Goal: Information Seeking & Learning: Find specific fact

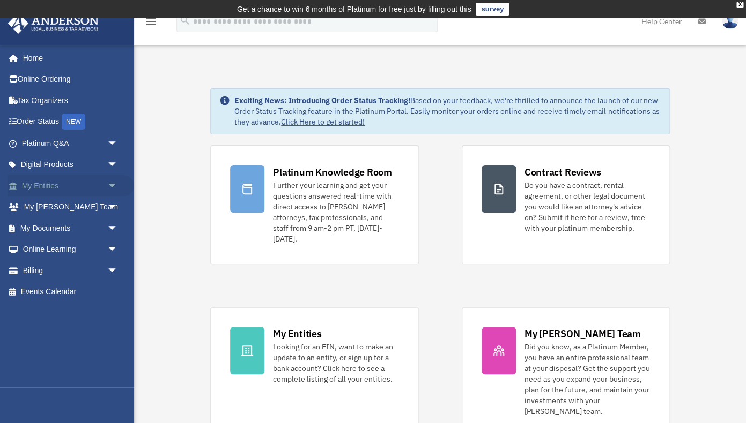
click at [46, 184] on link "My Entities arrow_drop_down" at bounding box center [71, 185] width 127 height 21
click at [113, 183] on span "arrow_drop_down" at bounding box center [117, 186] width 21 height 22
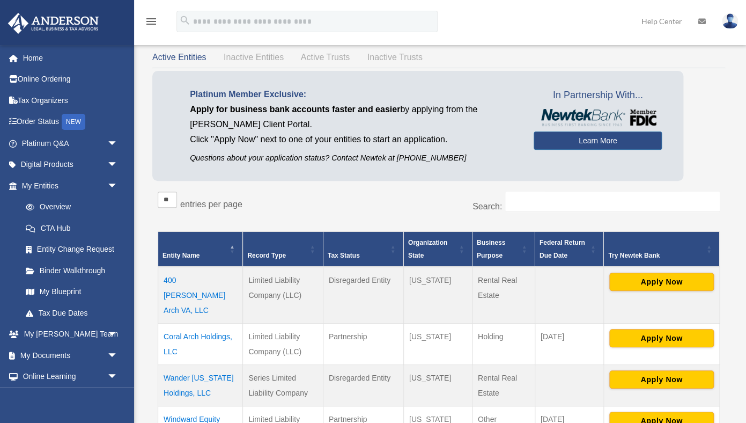
scroll to position [55, 0]
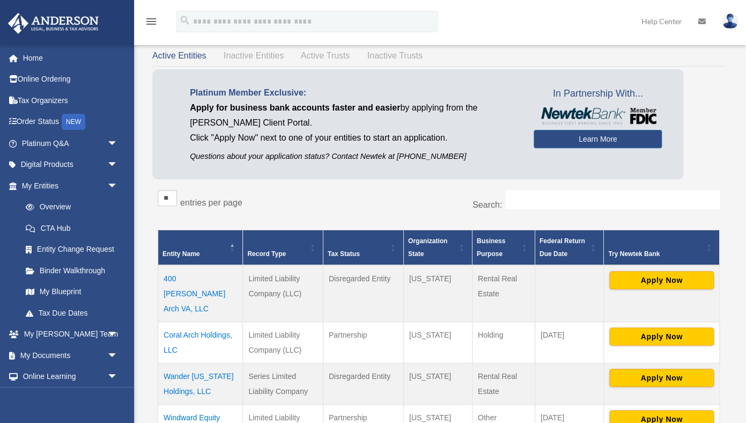
click at [197, 321] on td "Coral Arch Holdings, LLC" at bounding box center [200, 341] width 85 height 41
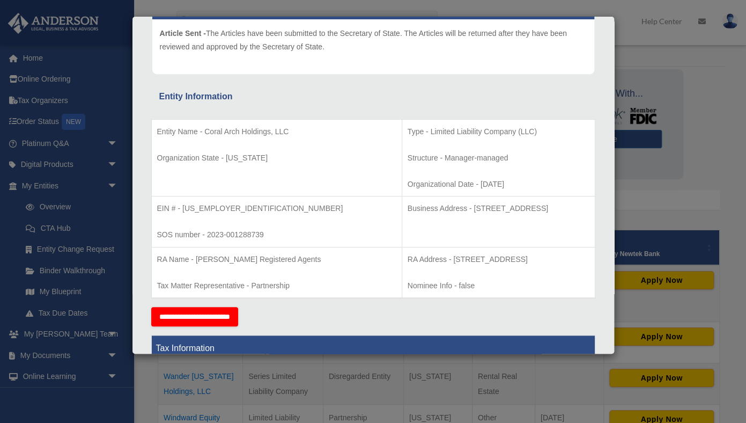
scroll to position [134, 0]
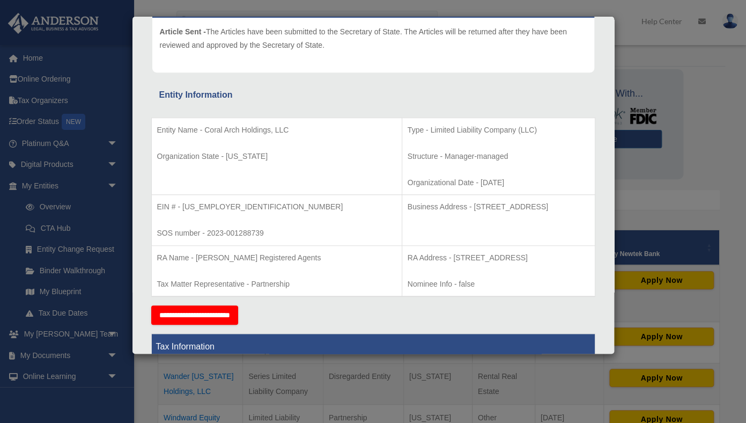
drag, startPoint x: 392, startPoint y: 207, endPoint x: 546, endPoint y: 207, distance: 153.9
click at [546, 207] on p "Business Address - 1718 Capitol Ave., Cheyenne, Wy 82001" at bounding box center [499, 206] width 182 height 13
copy p "1718 Capitol Ave., Cheyenne, Wy 82001"
click at [402, 228] on td "Business Address - 1718 Capitol Ave., Cheyenne, Wy 82001" at bounding box center [498, 220] width 193 height 51
drag, startPoint x: 233, startPoint y: 203, endPoint x: 154, endPoint y: 204, distance: 79.4
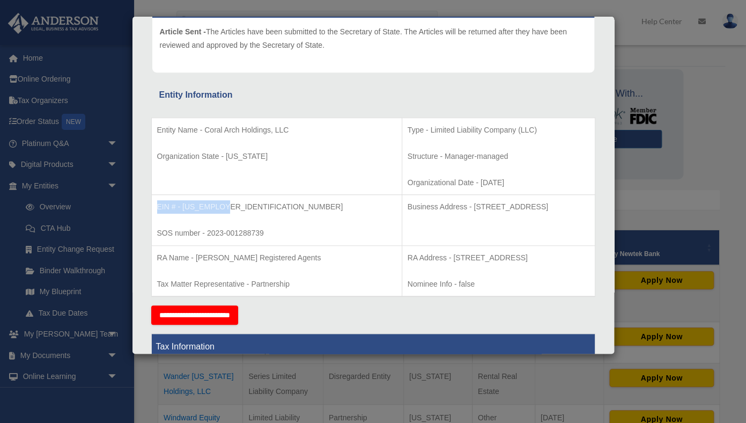
click at [154, 204] on td "EIN # - 93-2010647 SOS number - 2023-001288739" at bounding box center [276, 220] width 250 height 51
copy p "EIN # - 93-2010647"
click at [246, 209] on p "EIN # - 93-2010647" at bounding box center [276, 206] width 239 height 13
drag, startPoint x: 277, startPoint y: 235, endPoint x: 153, endPoint y: 235, distance: 123.9
click at [153, 235] on td "EIN # - 93-2010647 SOS number - 2023-001288739" at bounding box center [276, 220] width 250 height 51
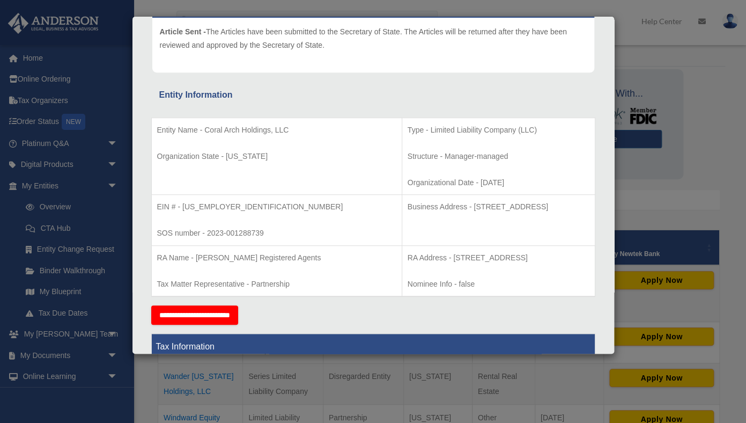
click at [243, 273] on td "RA Name - Anderson Registered Agents Tax Matter Representative - Partnership" at bounding box center [276, 270] width 250 height 51
drag, startPoint x: 300, startPoint y: 281, endPoint x: 155, endPoint y: 280, distance: 144.8
click at [155, 280] on td "RA Name - Anderson Registered Agents Tax Matter Representative - Partnership" at bounding box center [276, 270] width 250 height 51
click at [215, 273] on td "RA Name - Anderson Registered Agents Tax Matter Representative - Partnership" at bounding box center [276, 270] width 250 height 51
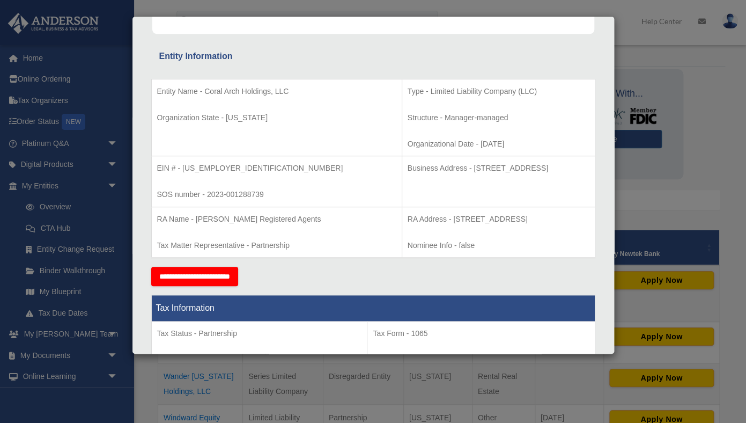
scroll to position [175, 0]
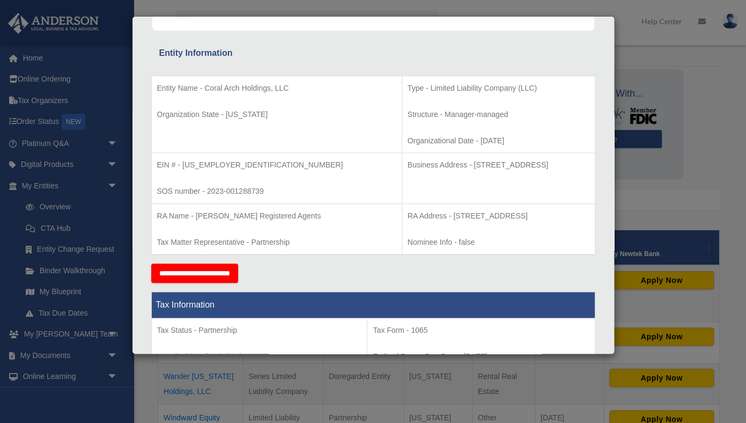
drag, startPoint x: 370, startPoint y: 216, endPoint x: 552, endPoint y: 223, distance: 181.9
click at [552, 223] on td "RA Address - 1716 Capitol Avenue, Suite 100, Cheyenne, WY 82001 Nominee Info - …" at bounding box center [498, 228] width 193 height 51
click at [443, 218] on p "RA Address - 1716 Capitol Avenue, Suite 100, Cheyenne, WY 82001" at bounding box center [499, 215] width 182 height 13
drag, startPoint x: 444, startPoint y: 214, endPoint x: 476, endPoint y: 219, distance: 31.9
click at [476, 219] on p "RA Address - 1716 Capitol Avenue, Suite 100, Cheyenne, WY 82001" at bounding box center [499, 215] width 182 height 13
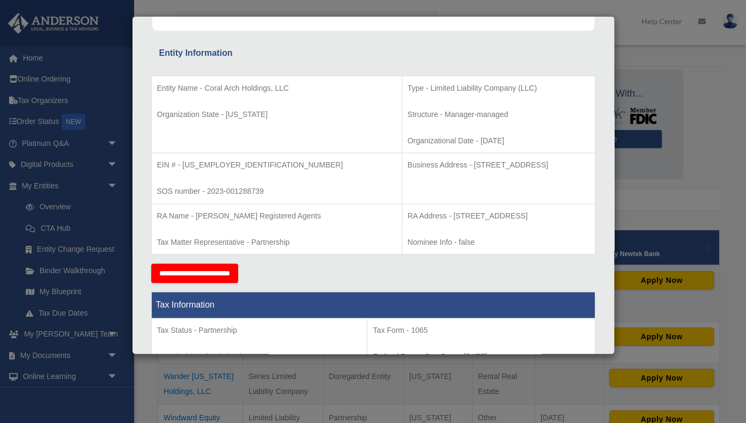
click at [455, 228] on td "RA Address - 1716 Capitol Avenue, Suite 100, Cheyenne, WY 82001 Nominee Info - …" at bounding box center [498, 228] width 193 height 51
click at [414, 185] on td "Business Address - 1718 Capitol Ave., Cheyenne, Wy 82001" at bounding box center [498, 178] width 193 height 51
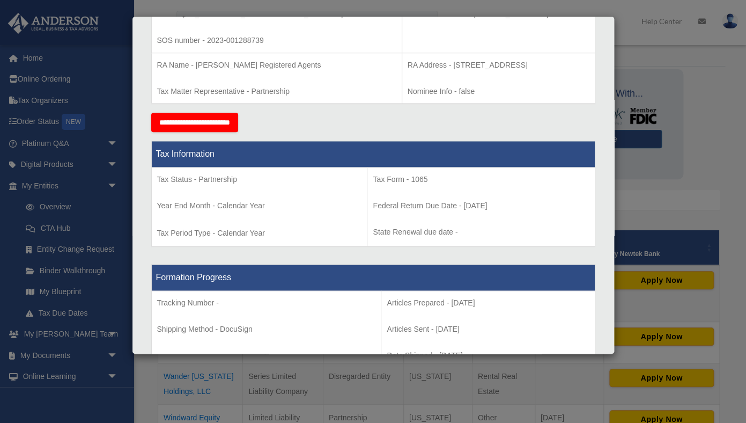
scroll to position [275, 0]
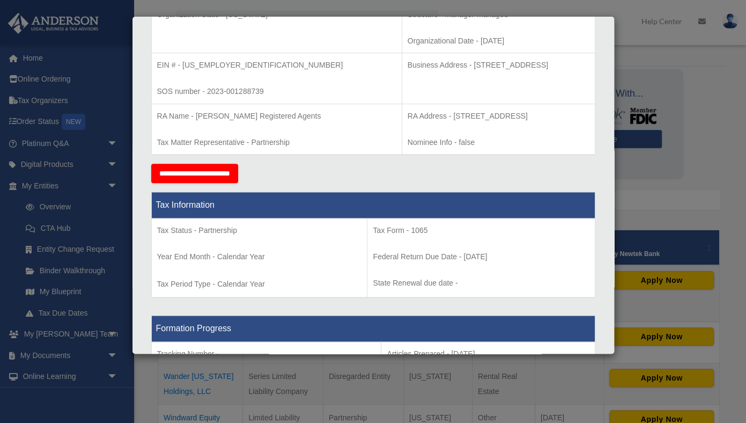
click at [314, 172] on div "**********" at bounding box center [373, 173] width 444 height 19
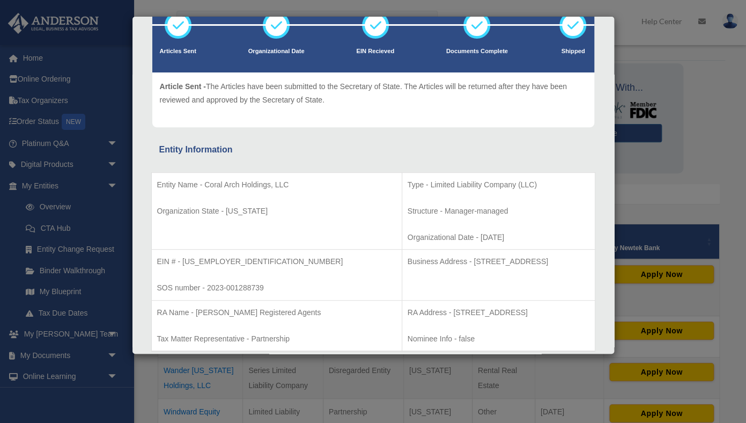
scroll to position [86, 0]
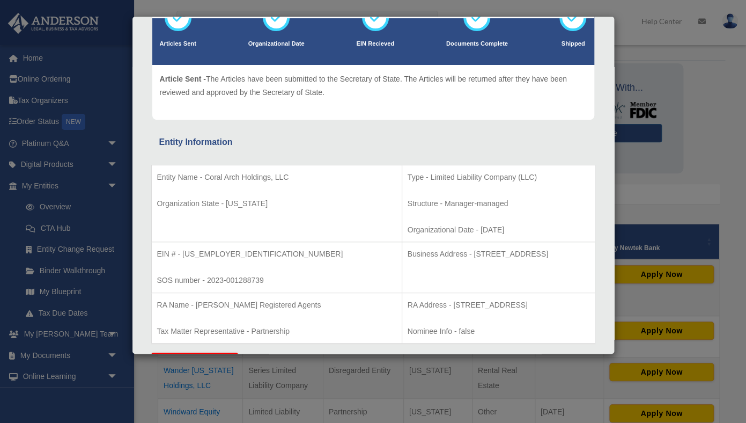
click at [287, 262] on td "EIN # - 93-2010647 SOS number - 2023-001288739" at bounding box center [276, 267] width 250 height 51
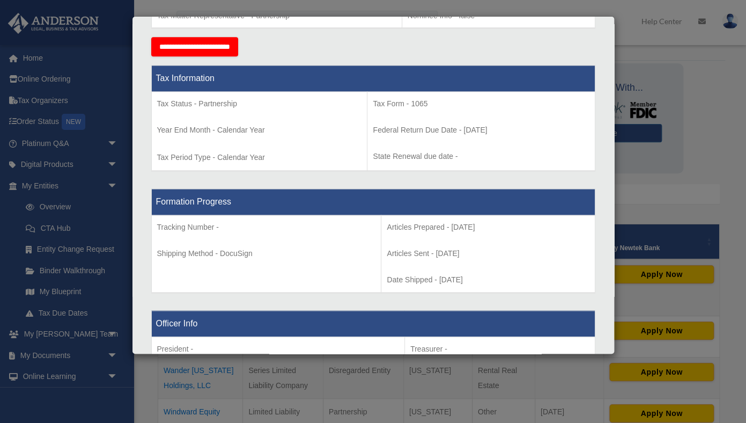
scroll to position [461, 0]
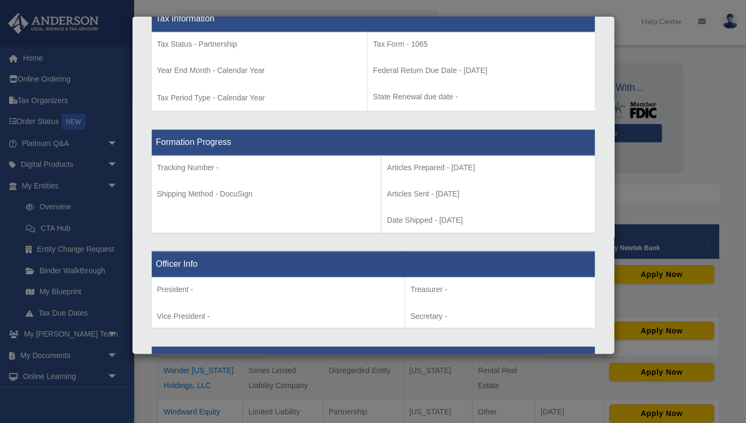
click at [261, 206] on td "Tracking Number - Shipping Method - DocuSign" at bounding box center [266, 193] width 230 height 77
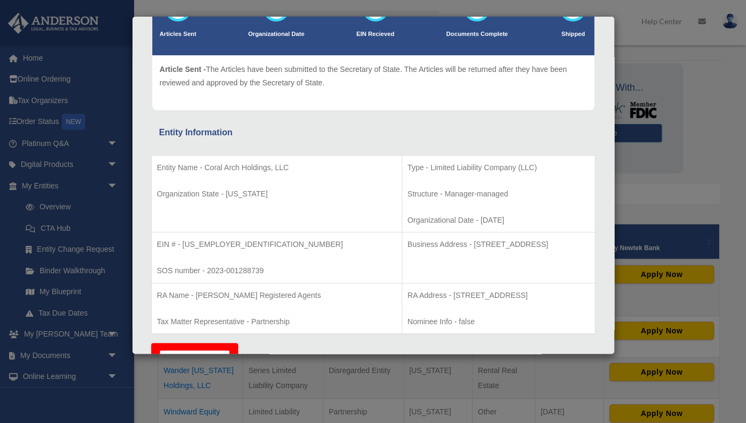
scroll to position [0, 0]
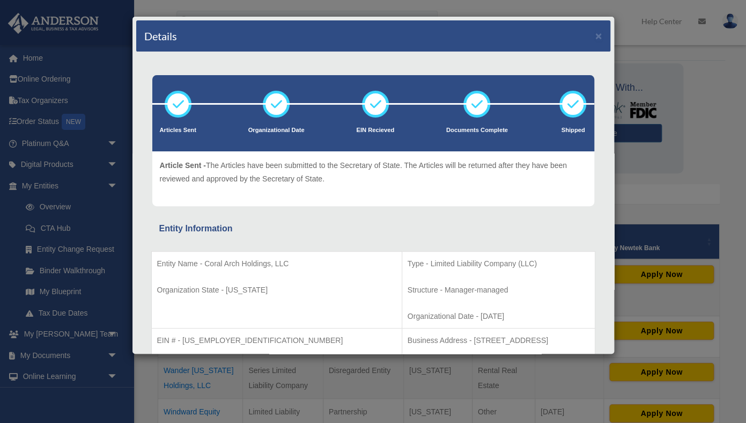
click at [723, 145] on div "Details × Articles Sent Organizational Date" at bounding box center [373, 211] width 746 height 423
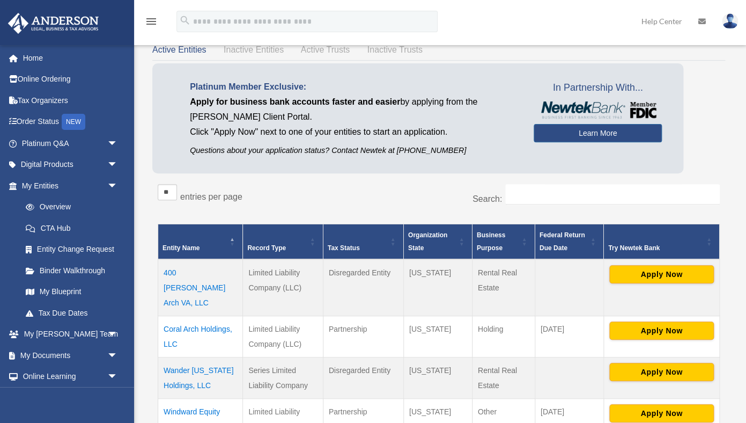
click at [314, 194] on div "** ** ** *** entries per page" at bounding box center [294, 197] width 273 height 27
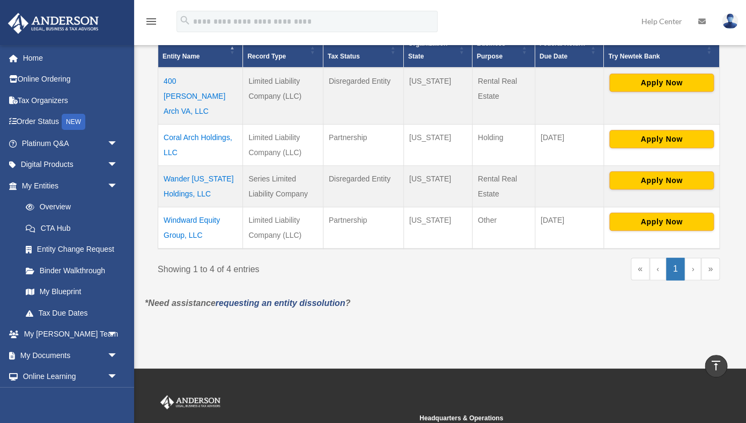
scroll to position [251, 0]
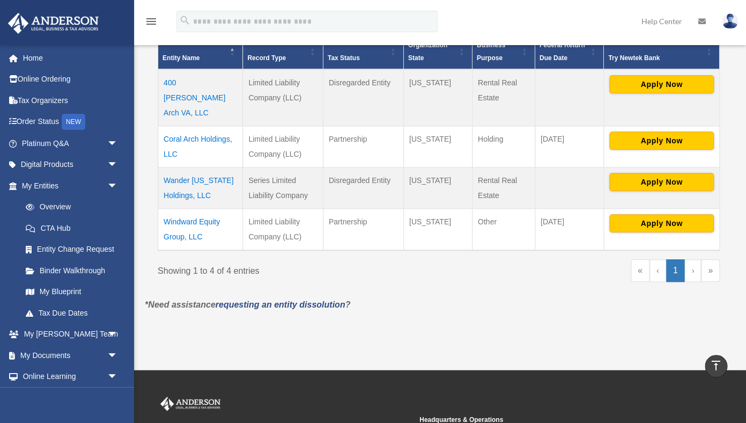
click at [191, 125] on td "Coral Arch Holdings, LLC" at bounding box center [200, 145] width 85 height 41
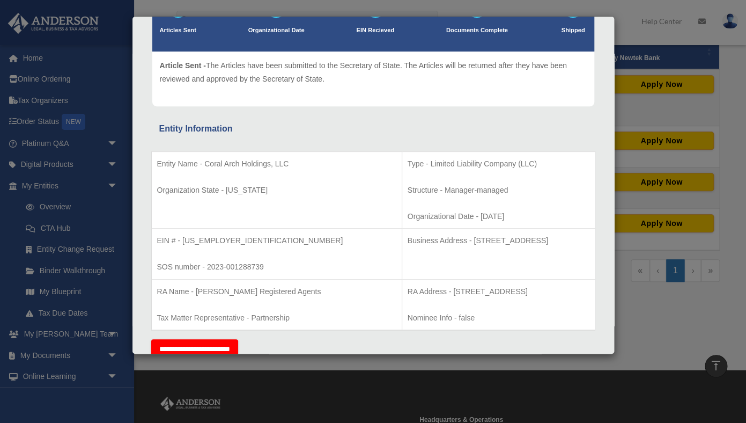
scroll to position [0, 0]
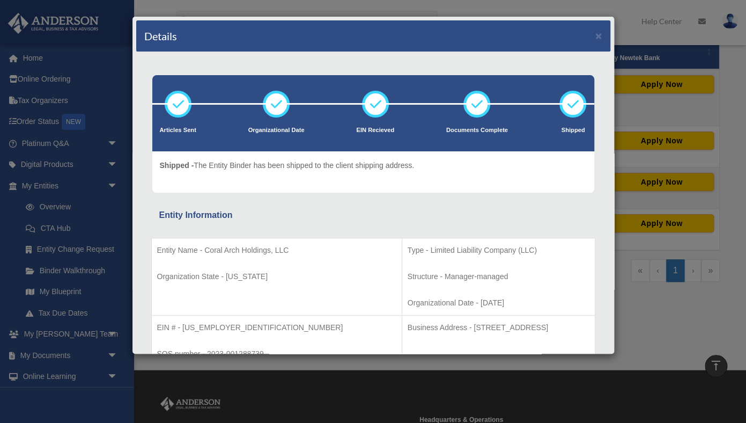
click at [666, 314] on div "Details × Articles Sent Organizational Date" at bounding box center [373, 211] width 746 height 423
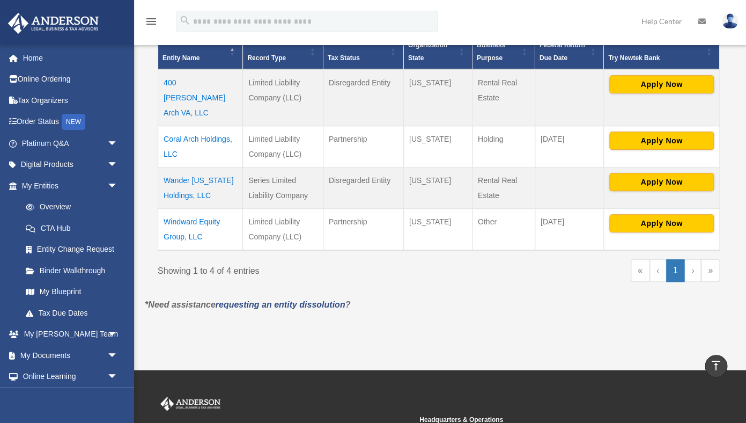
click at [176, 125] on td "Coral Arch Holdings, LLC" at bounding box center [200, 145] width 85 height 41
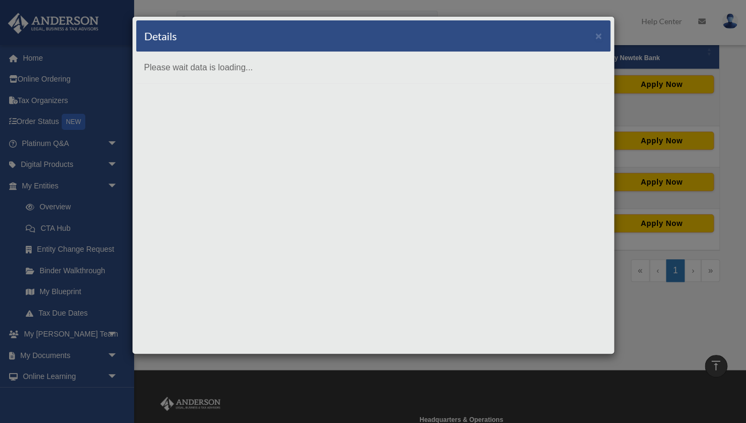
click at [667, 271] on div "Details × Please wait data is loading..." at bounding box center [373, 211] width 746 height 423
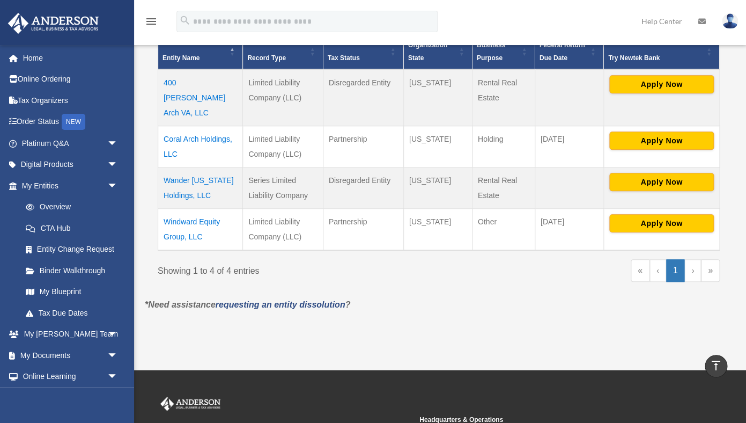
click at [204, 125] on td "Coral Arch Holdings, LLC" at bounding box center [200, 145] width 85 height 41
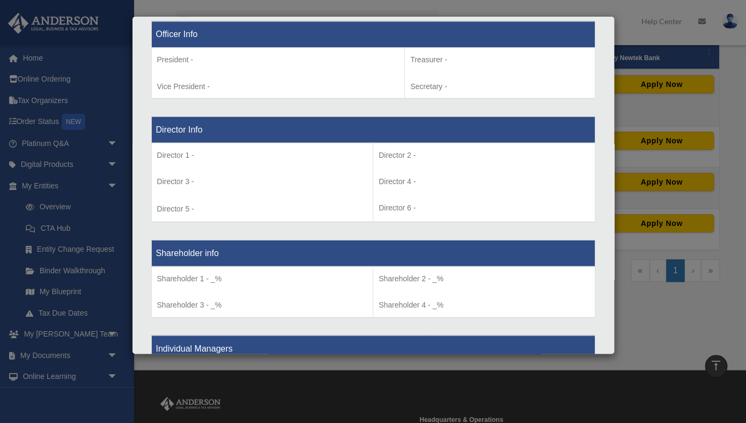
scroll to position [824, 0]
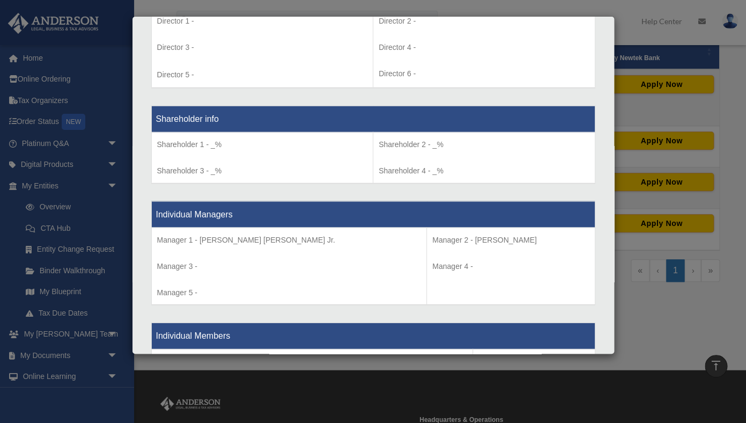
click at [649, 307] on div "Details × Articles Sent Organizational Date" at bounding box center [373, 211] width 746 height 423
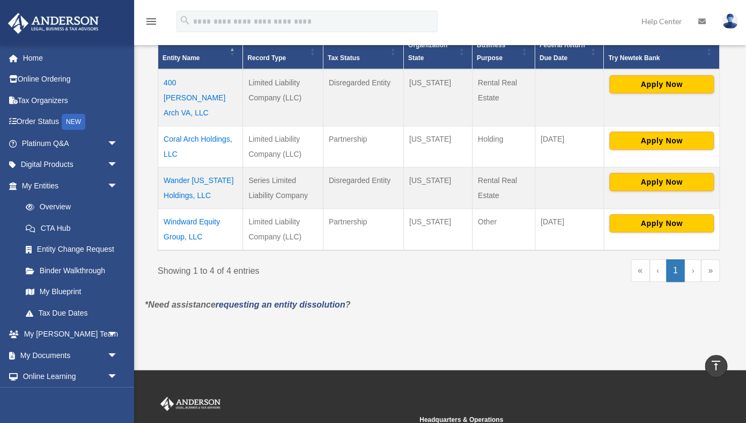
click at [188, 167] on td "Wander Tennessee Holdings, LLC" at bounding box center [200, 187] width 85 height 41
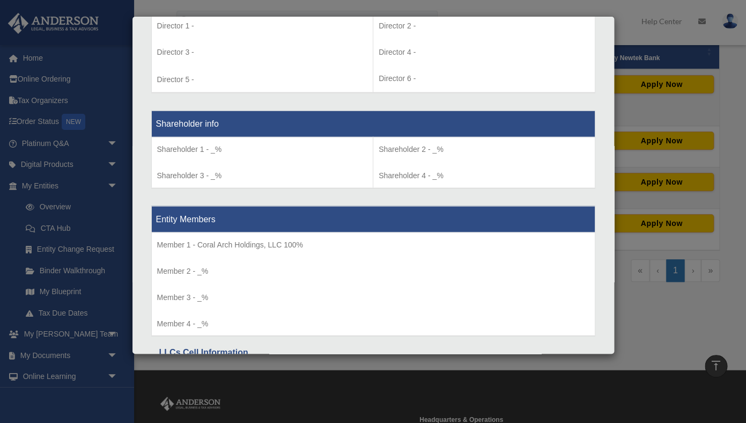
click at [638, 321] on div "Details × Articles Sent Organizational Date" at bounding box center [373, 211] width 746 height 423
